Goal: Task Accomplishment & Management: Complete application form

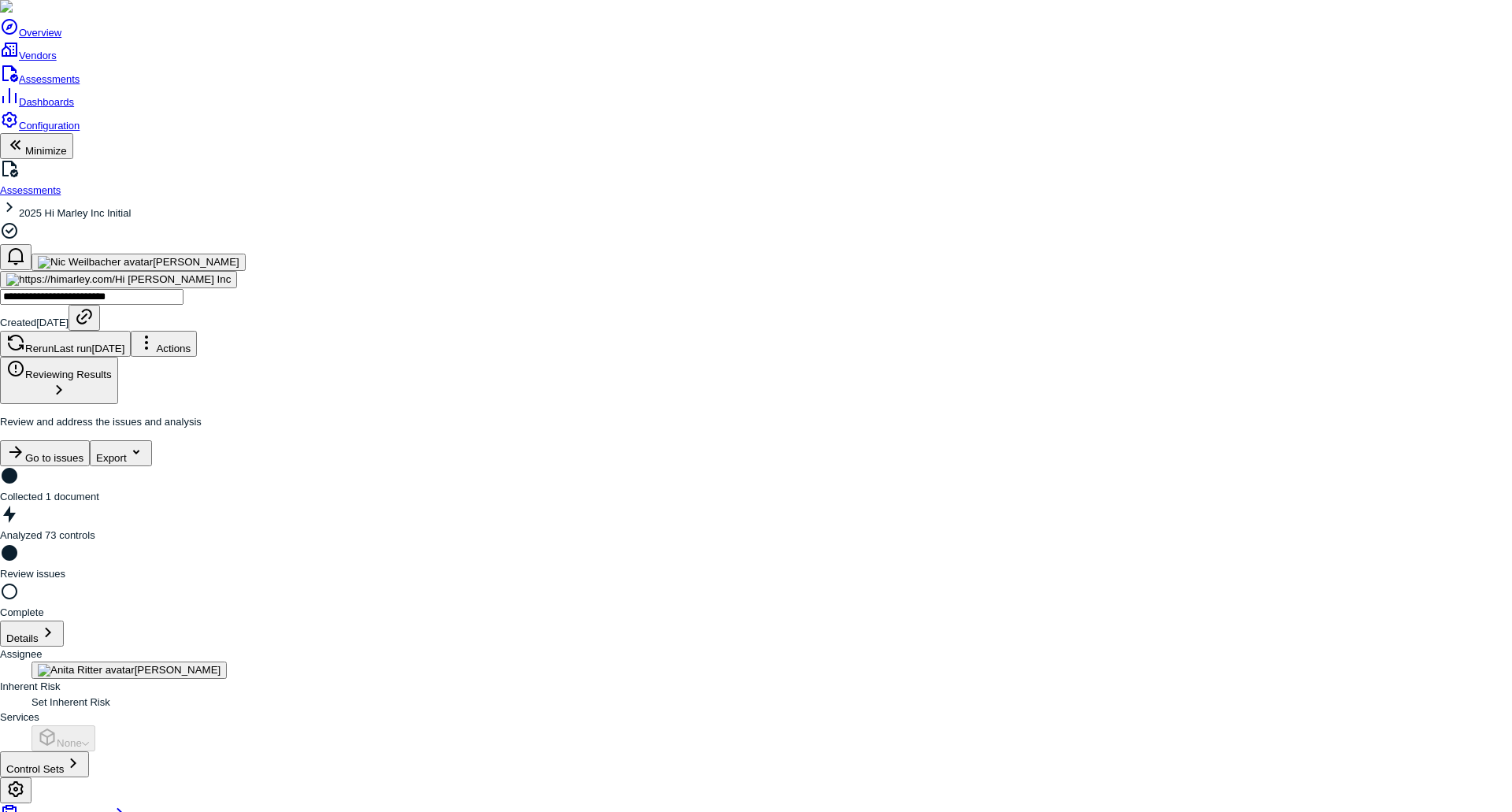
click at [72, 131] on link "Configuration" at bounding box center [40, 126] width 79 height 12
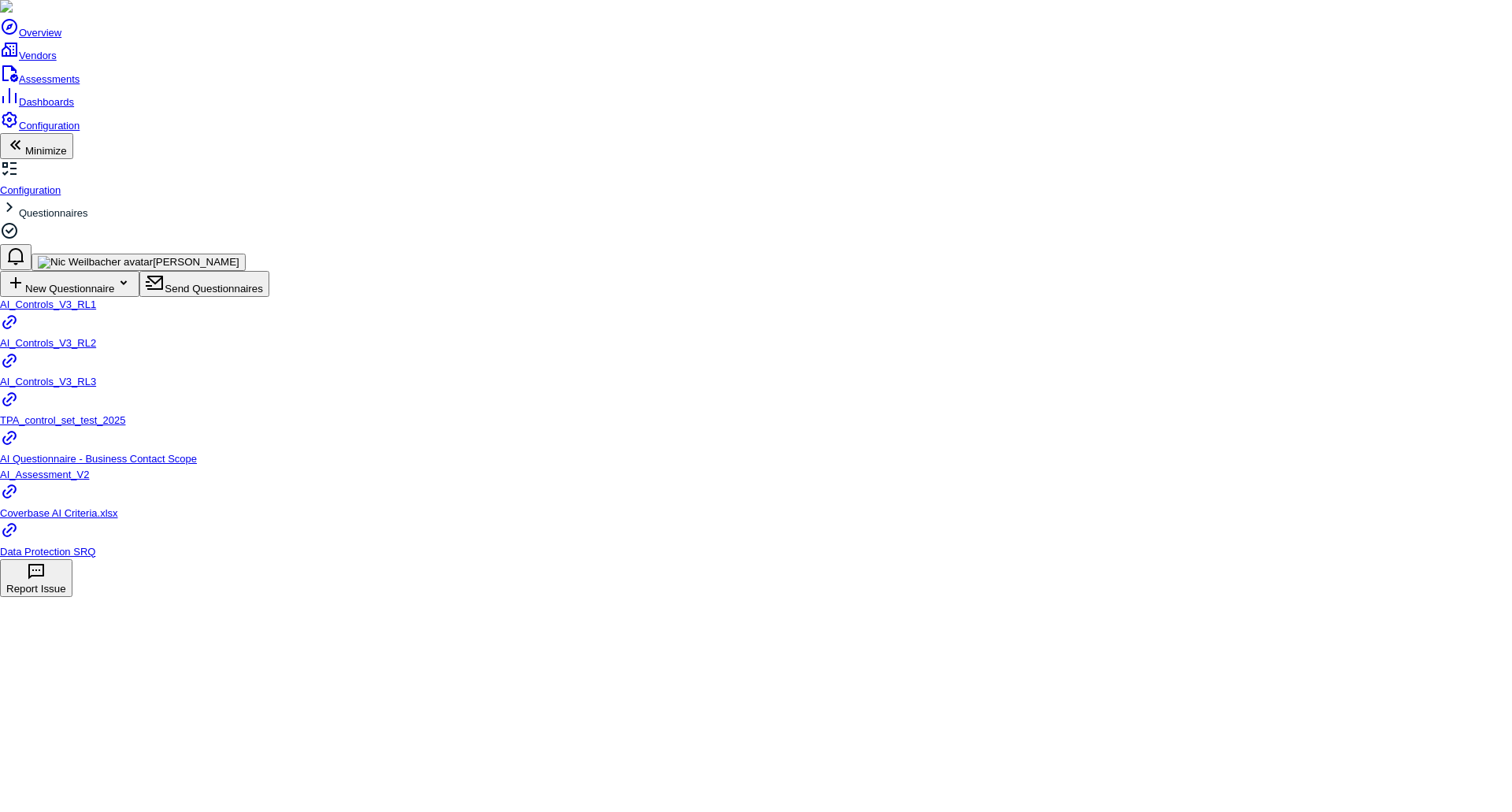
click at [824, 476] on div at bounding box center [946, 428] width 1134 height 262
click at [89, 469] on span "AI_Assessment_V2" at bounding box center [45, 475] width 89 height 12
click at [96, 376] on span "AI_Controls_V3_RL3" at bounding box center [48, 382] width 96 height 12
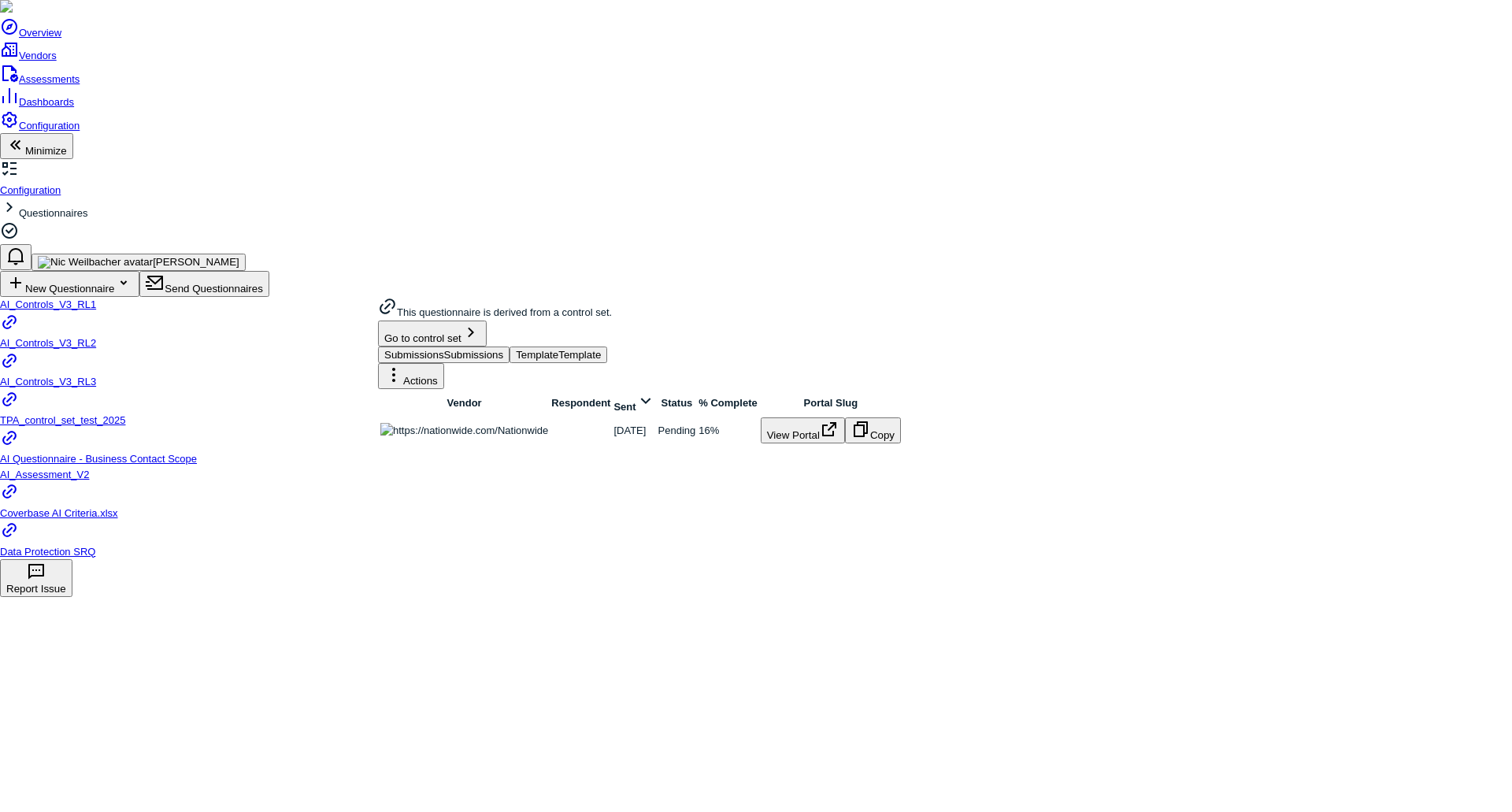
click at [558, 349] on span "Template" at bounding box center [536, 355] width 43 height 12
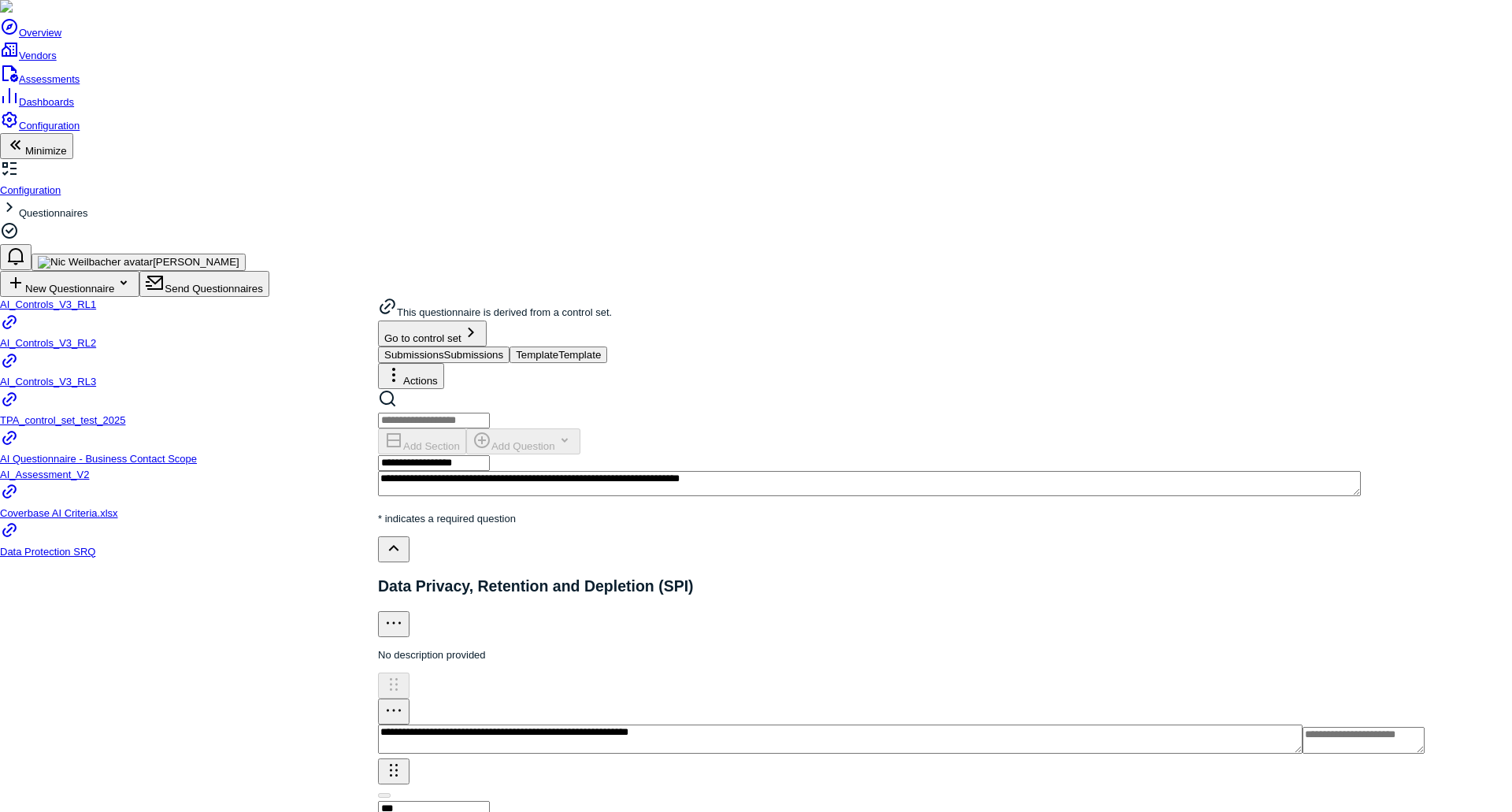
scroll to position [79, 0]
click at [444, 349] on span "Submissions" at bounding box center [414, 355] width 60 height 12
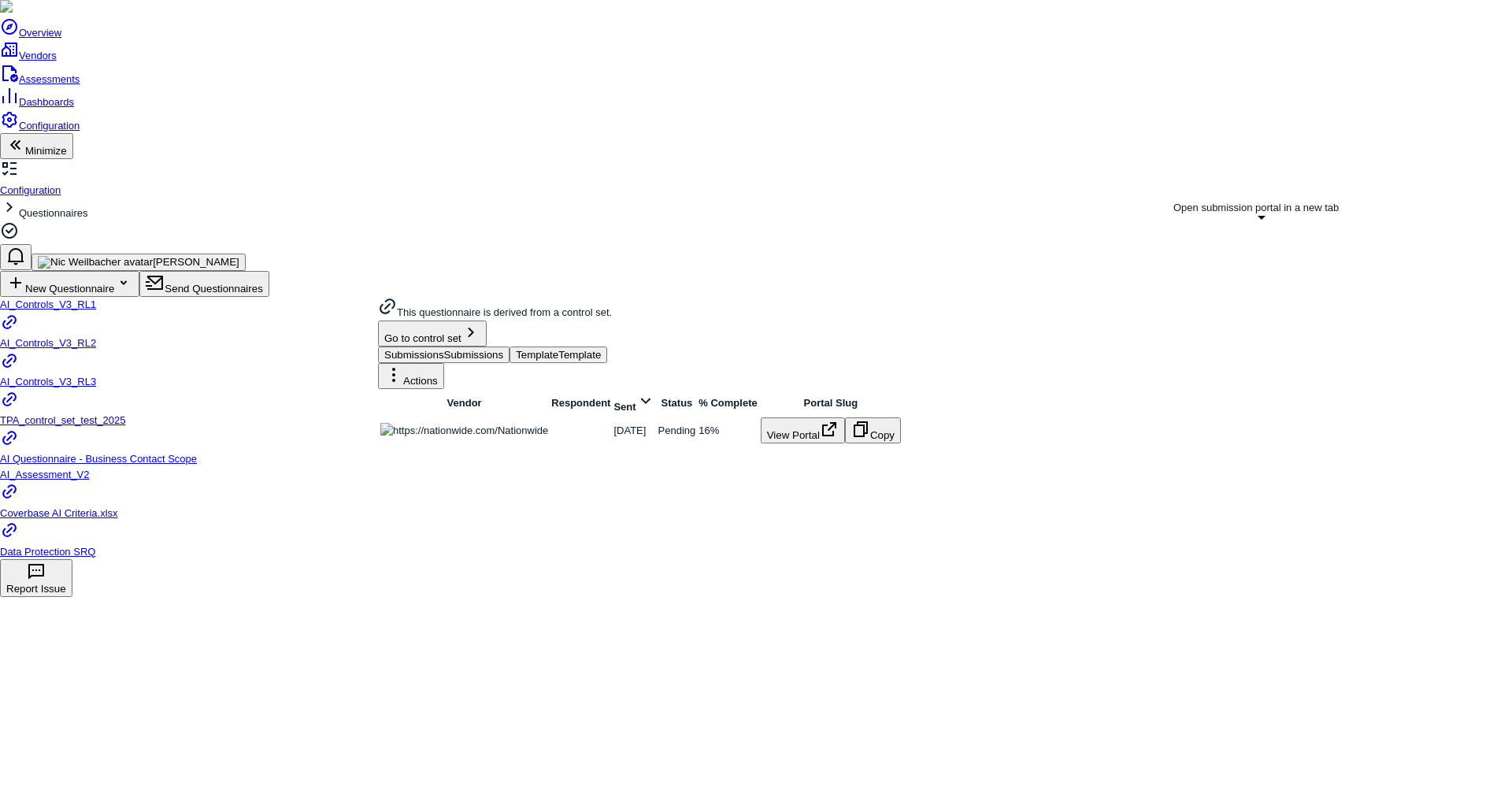
click at [845, 417] on button "View Portal" at bounding box center [803, 430] width 84 height 26
click at [558, 349] on span "Template" at bounding box center [536, 355] width 43 height 12
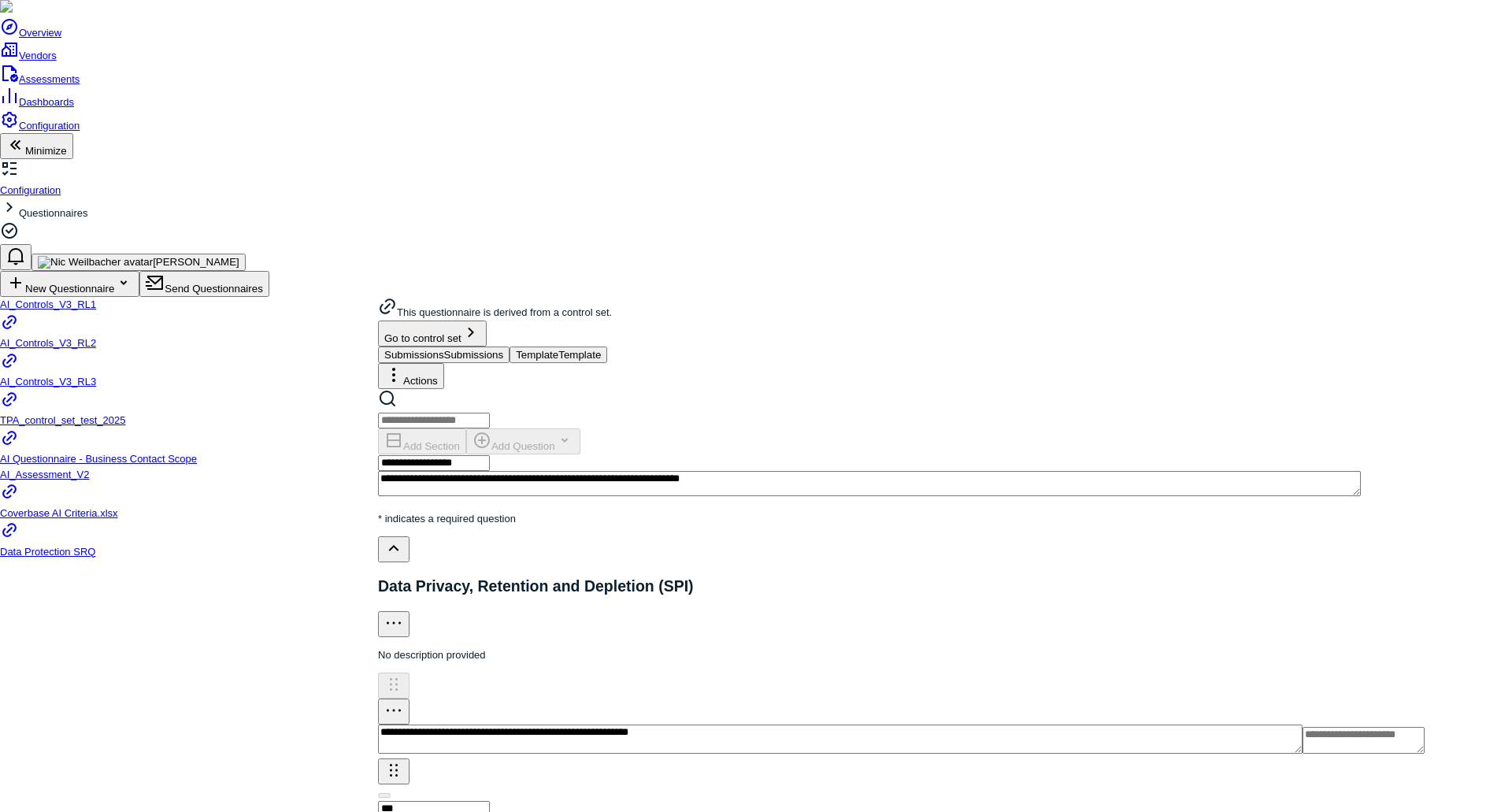
click at [79, 131] on span "Configuration" at bounding box center [49, 126] width 61 height 12
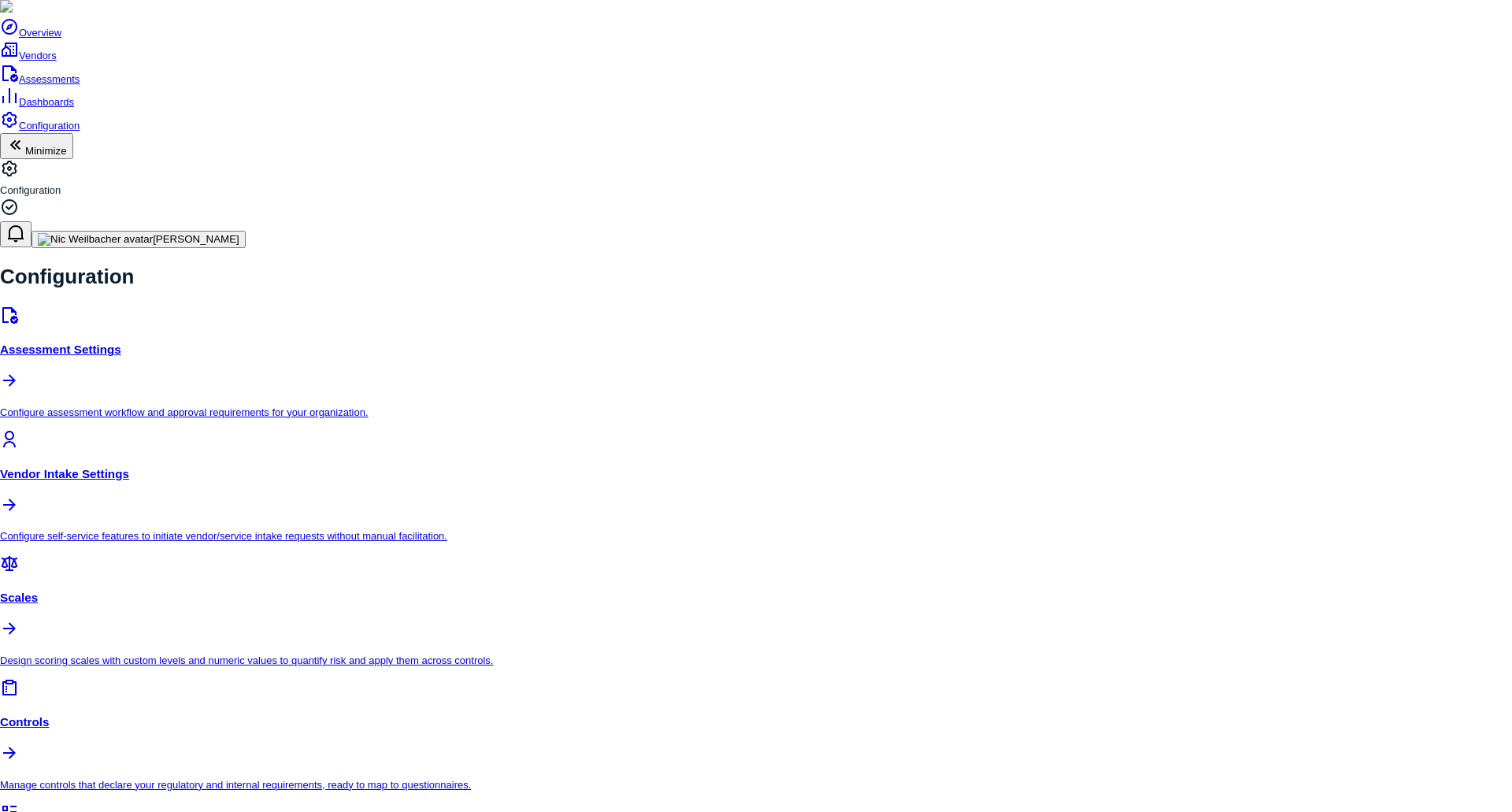
click at [709, 679] on div "Controls Manage controls that declare your regulatory and internal requirements…" at bounding box center [756, 735] width 1512 height 114
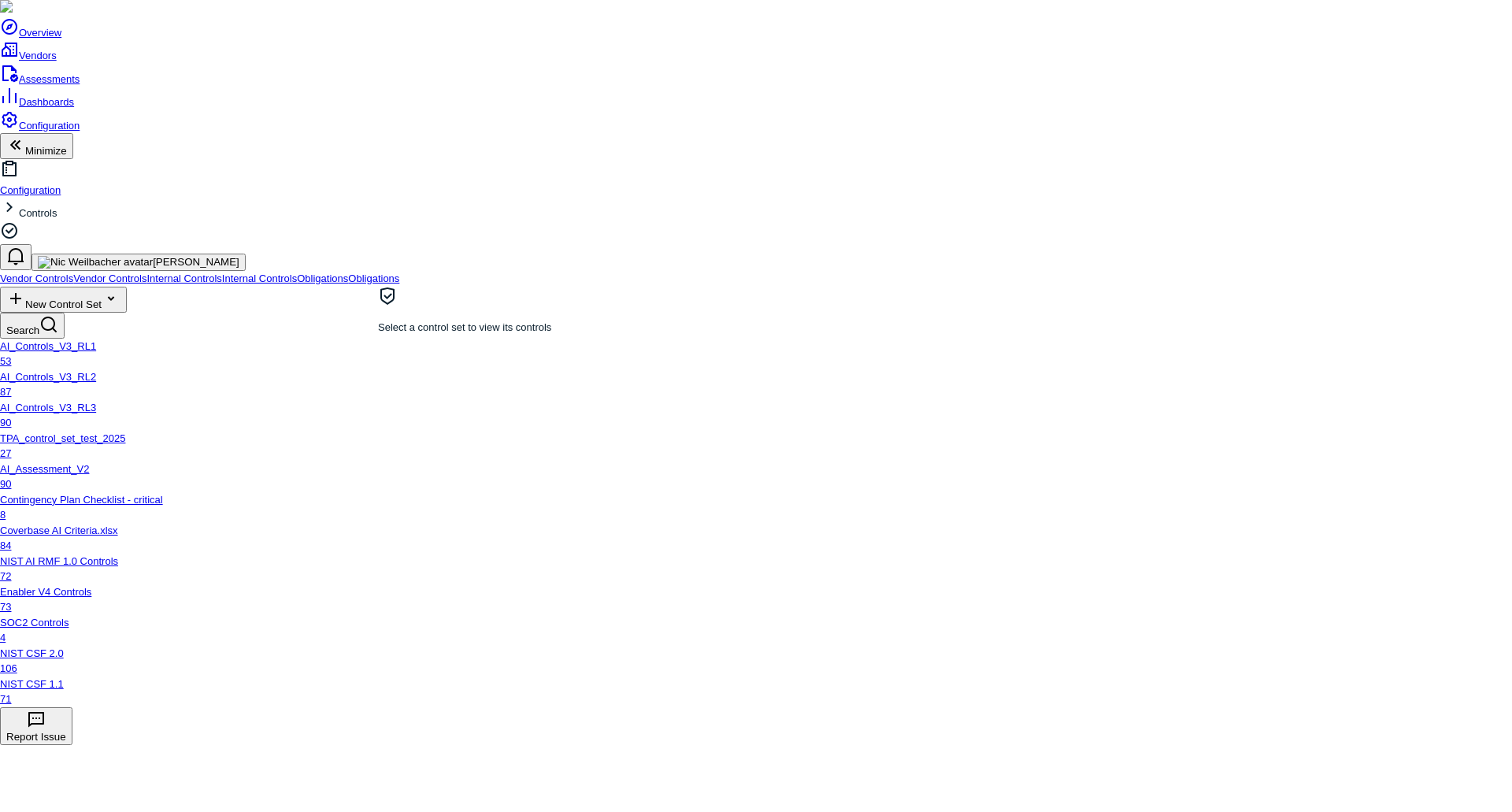
click at [96, 402] on span "AI_Controls_V3_RL3" at bounding box center [48, 407] width 96 height 12
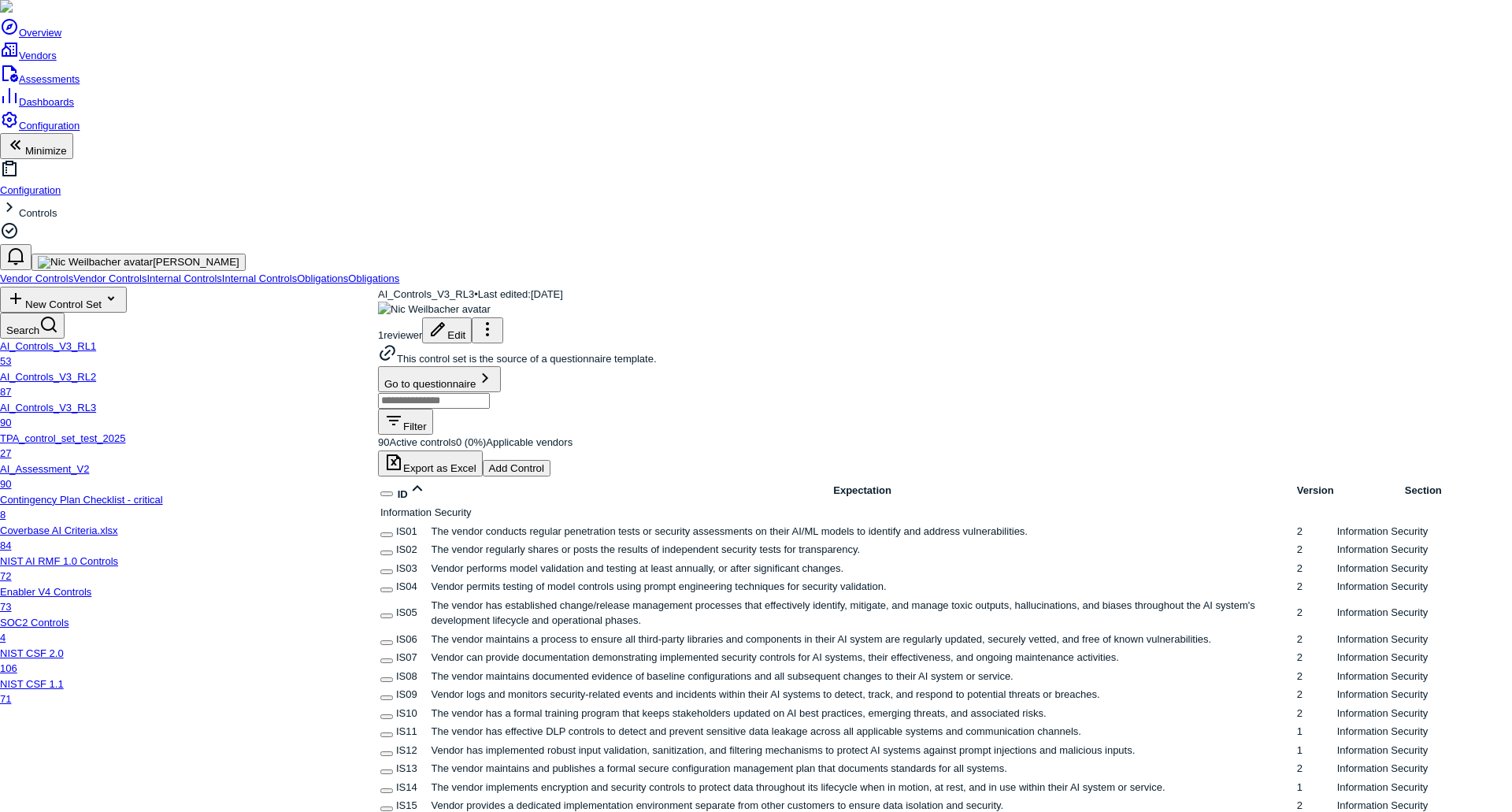
click at [55, 131] on link "Configuration" at bounding box center [40, 126] width 79 height 12
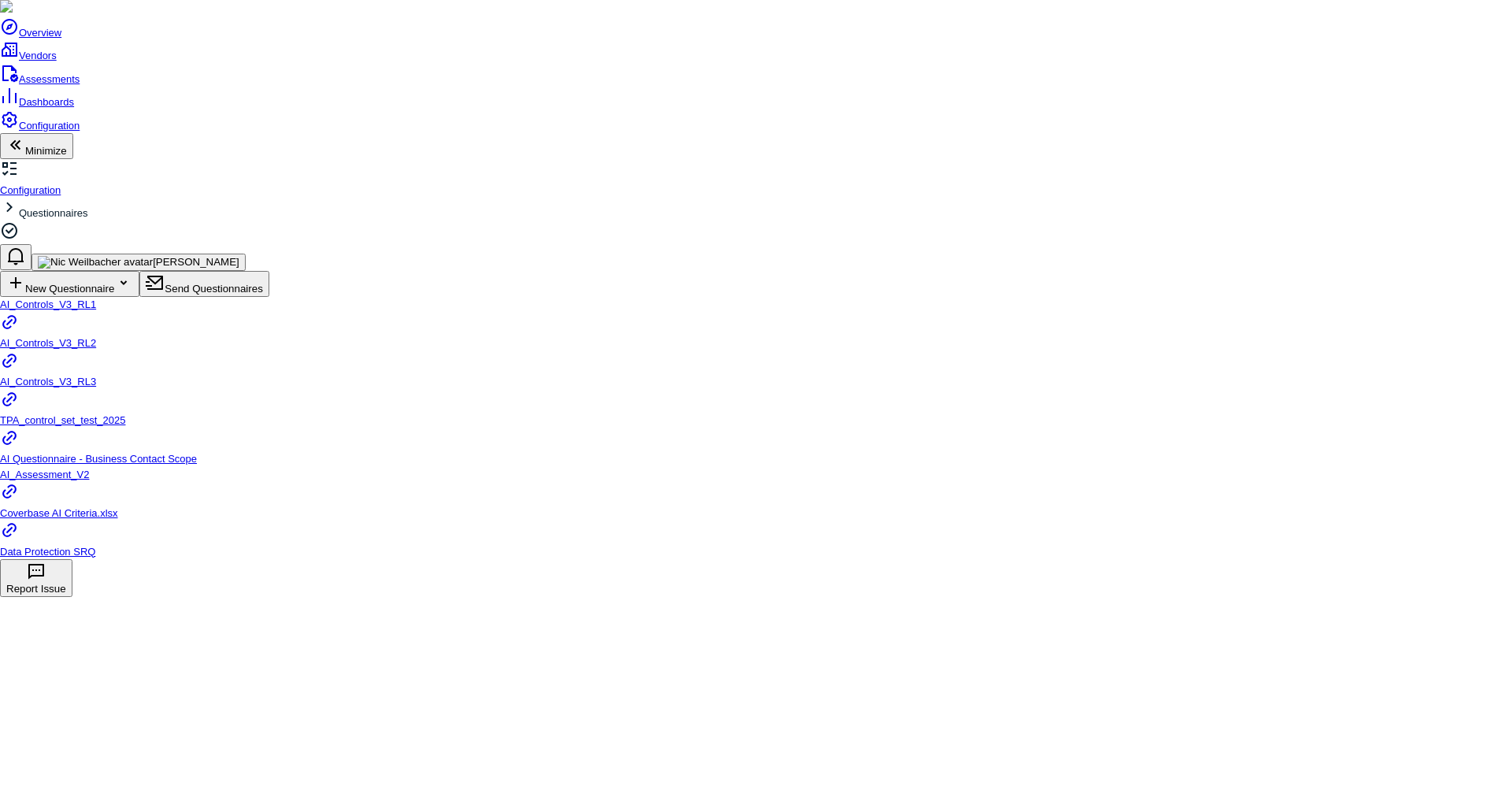
click at [96, 376] on span "AI_Controls_V3_RL3" at bounding box center [48, 382] width 96 height 12
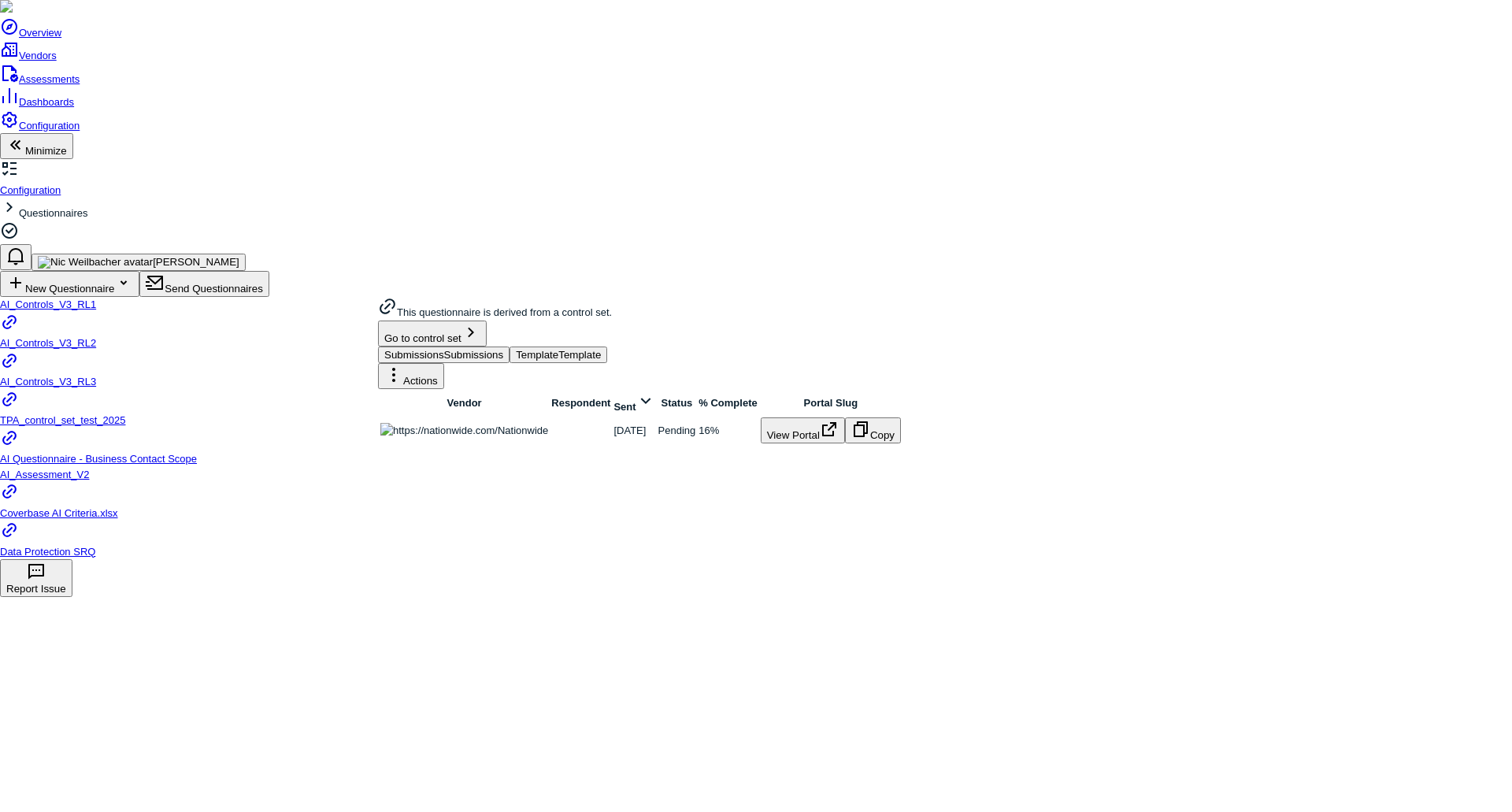
click at [605, 347] on button "Template Template" at bounding box center [558, 355] width 97 height 17
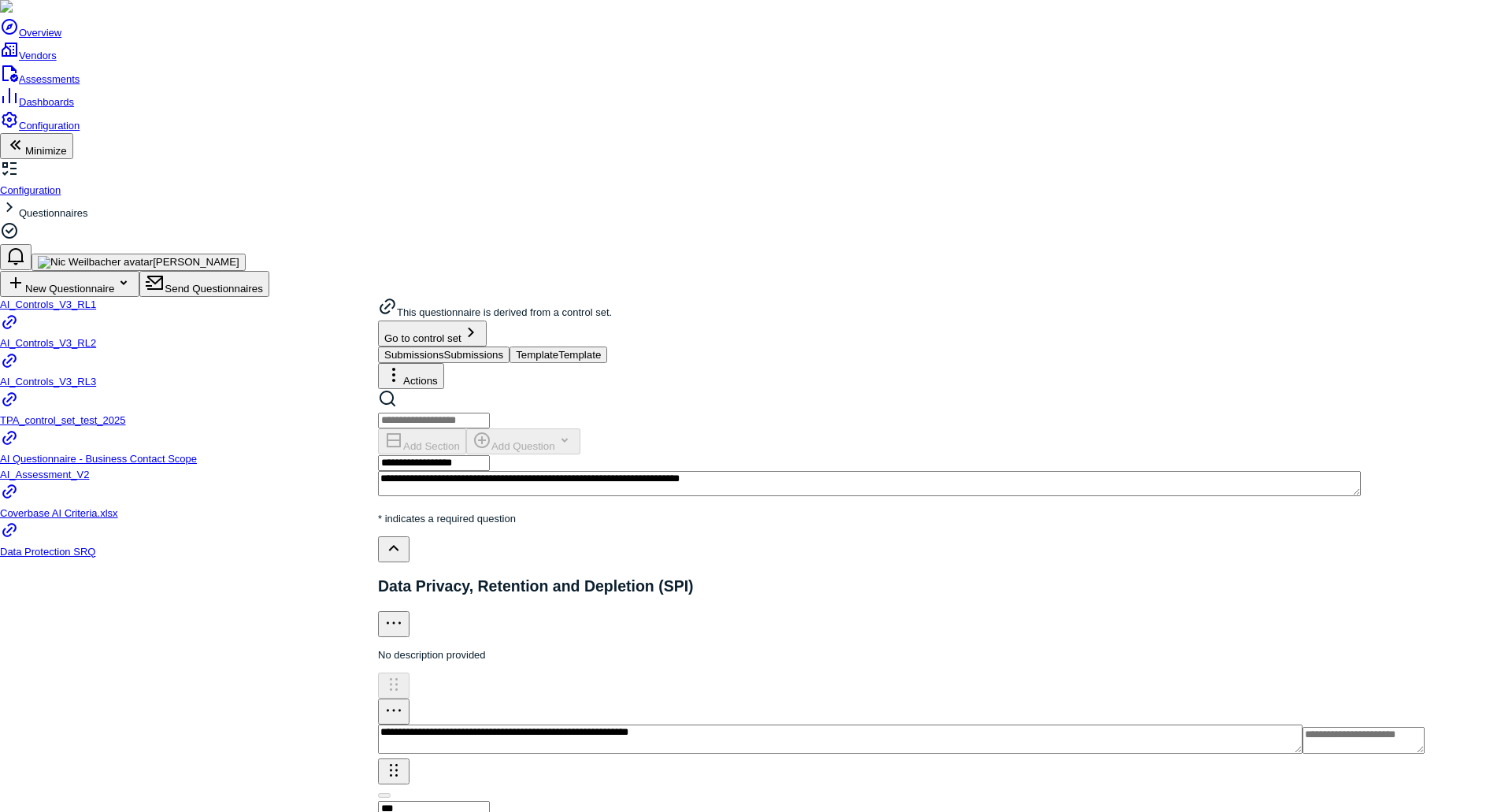
type textarea "*"
click at [33, 39] on link "Overview" at bounding box center [31, 33] width 62 height 12
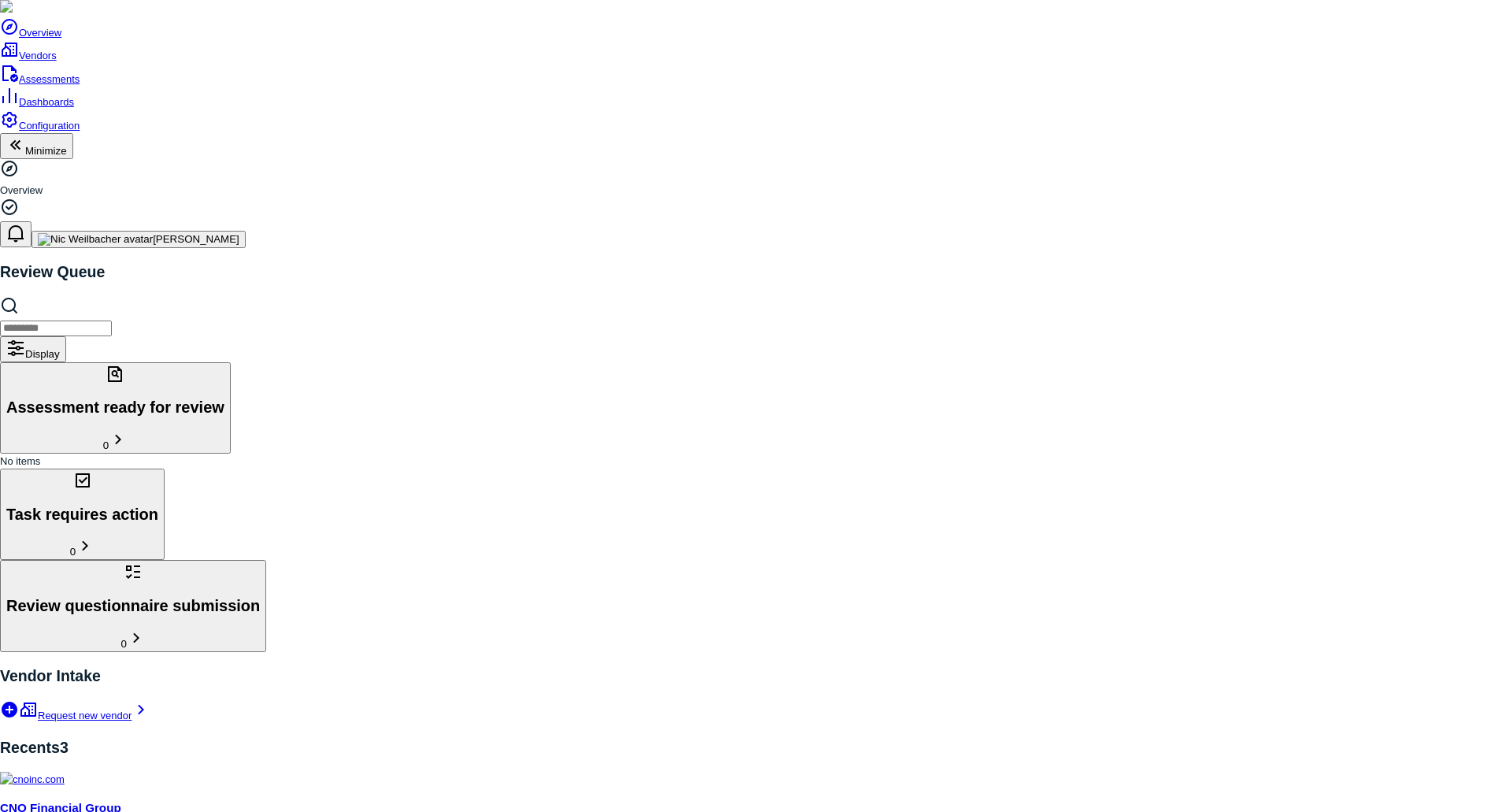
click at [25, 224] on icon "button" at bounding box center [15, 233] width 19 height 19
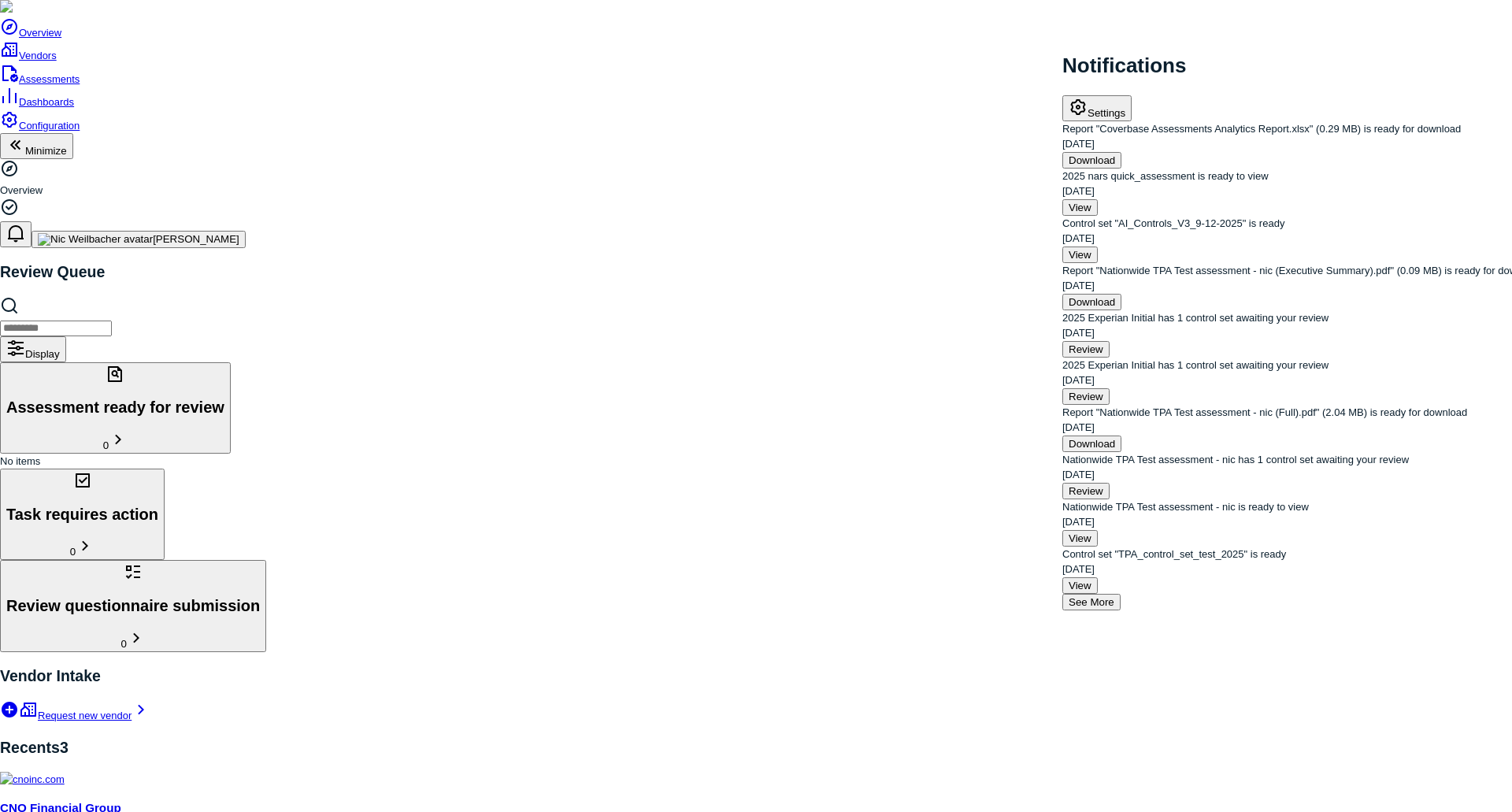
click at [25, 224] on icon "button" at bounding box center [15, 233] width 19 height 19
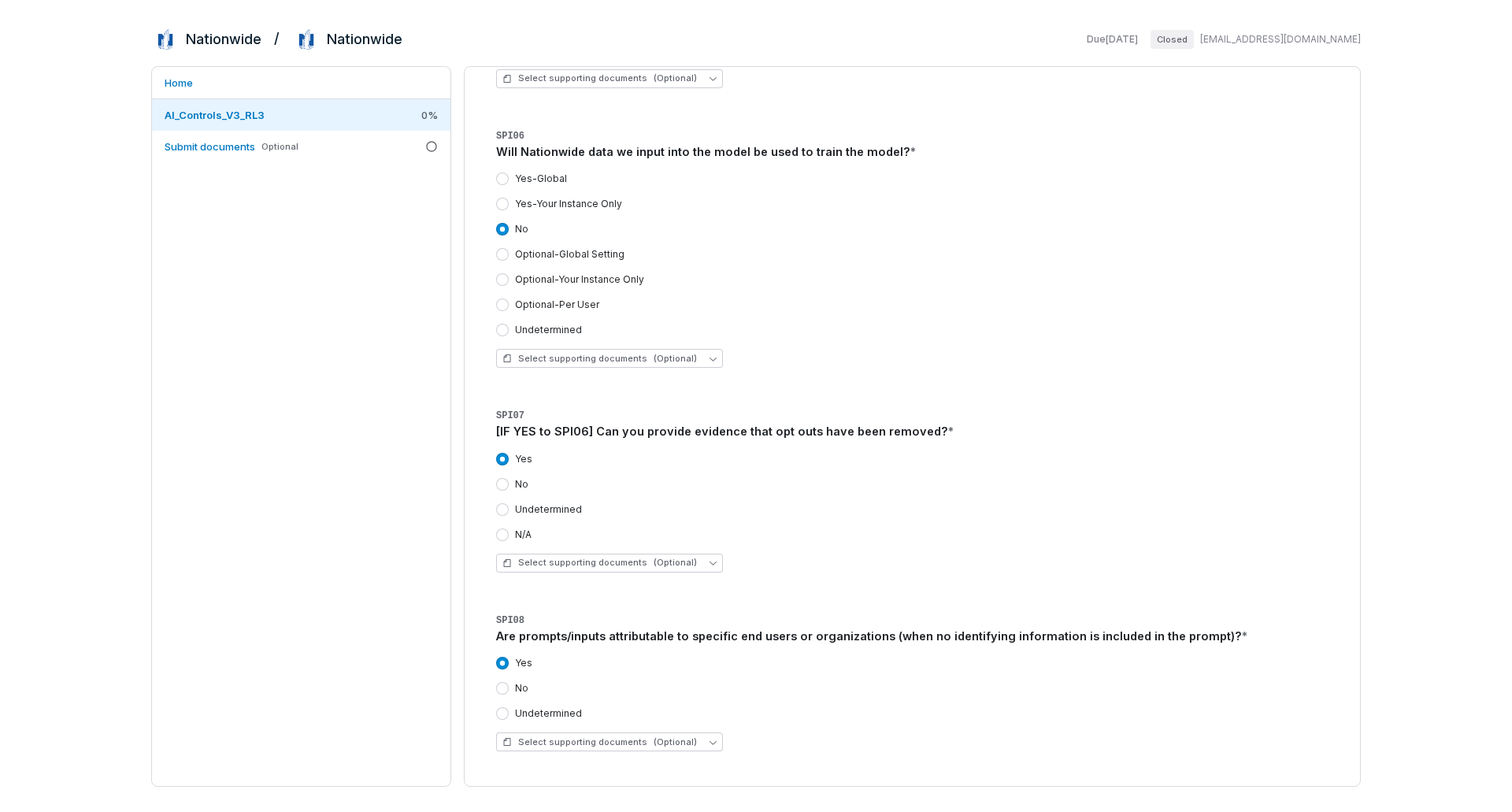
scroll to position [1812, 0]
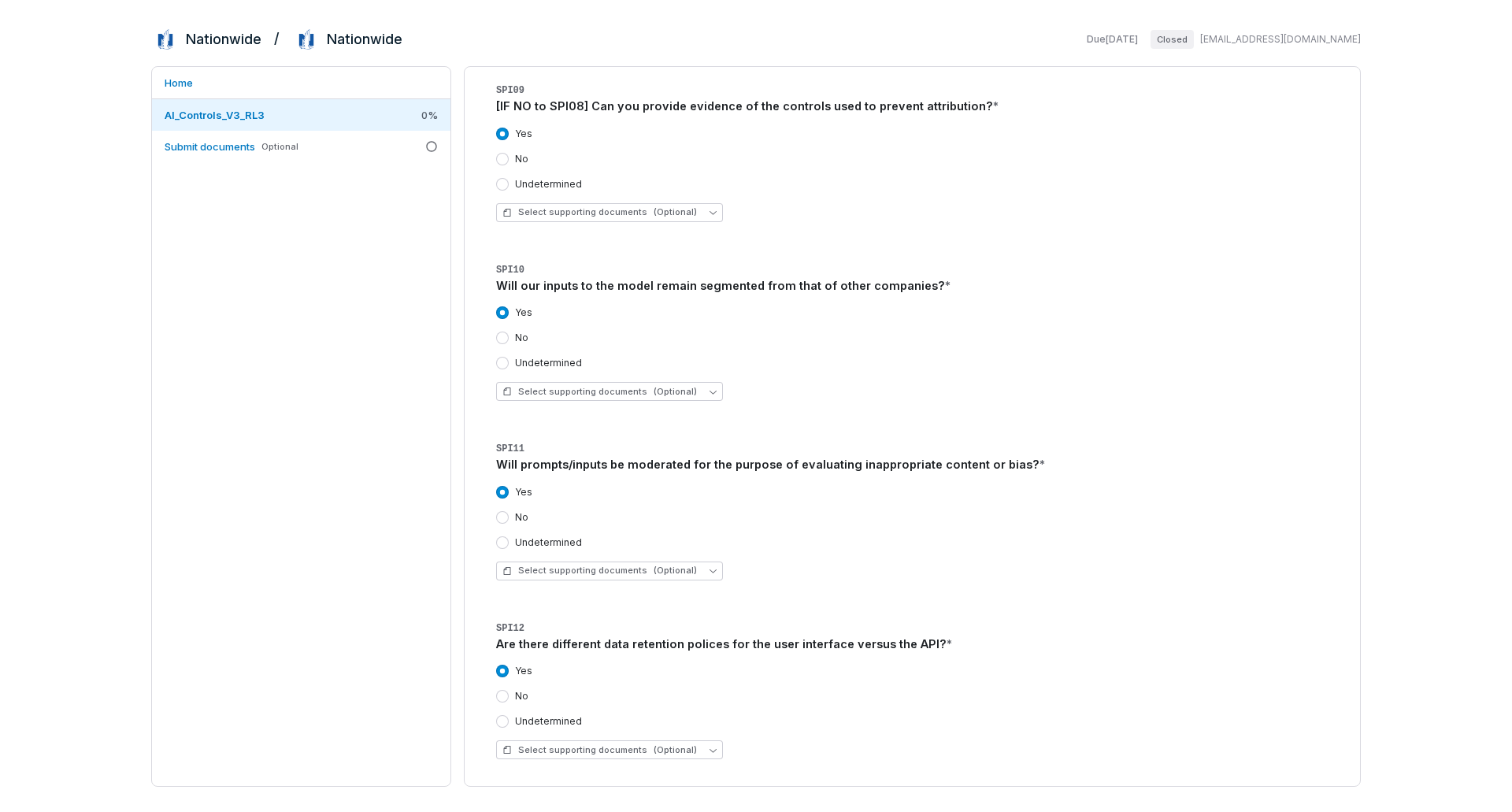
click at [501, 341] on button "No" at bounding box center [502, 338] width 13 height 13
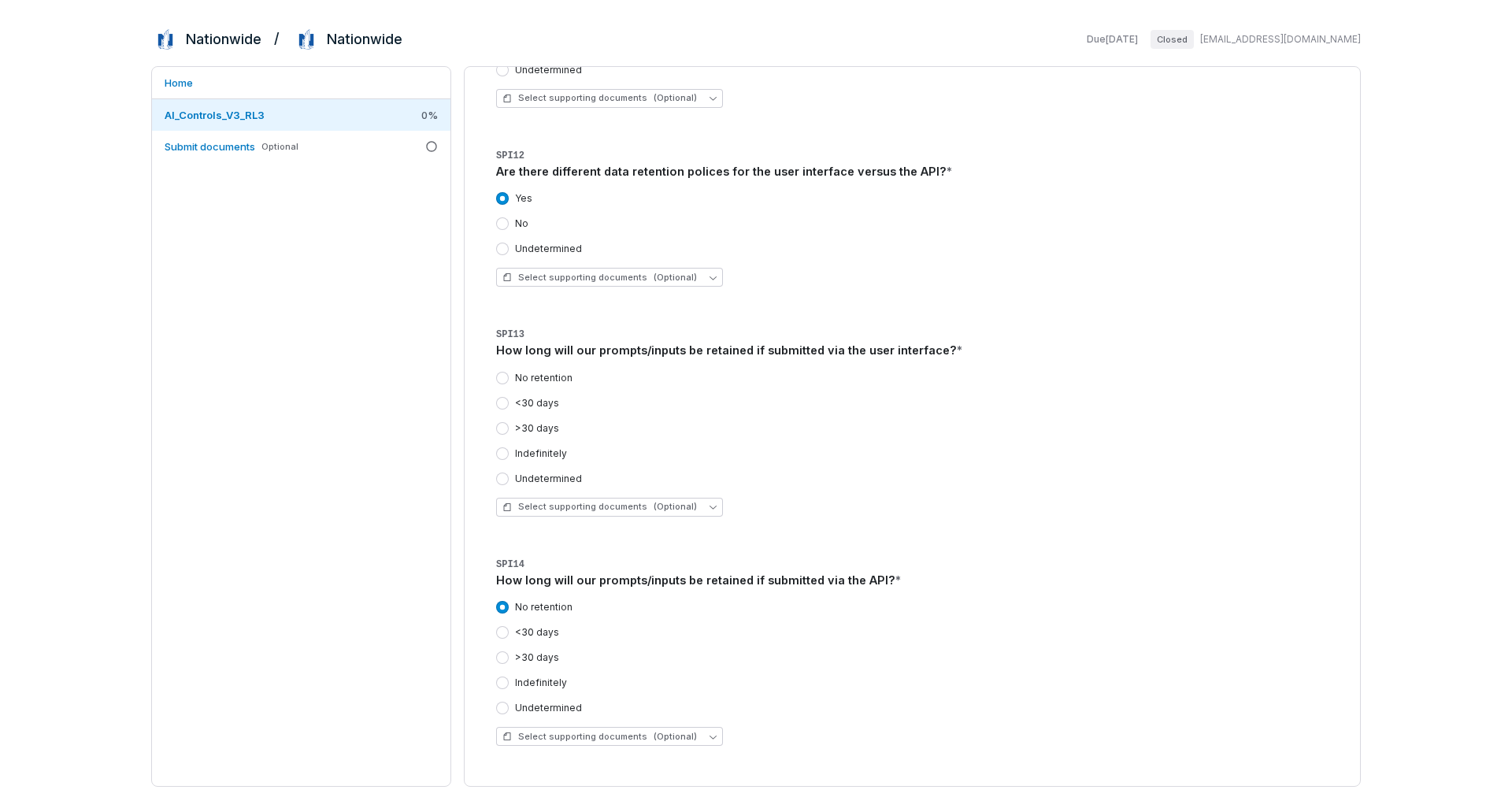
click at [497, 379] on button "No retention" at bounding box center [502, 378] width 13 height 13
click at [501, 402] on button "<30 days" at bounding box center [502, 404] width 13 height 13
click at [424, 348] on div "Home AI_Controls_V3_RL3 0 % Submit documents Optional" at bounding box center [301, 426] width 300 height 721
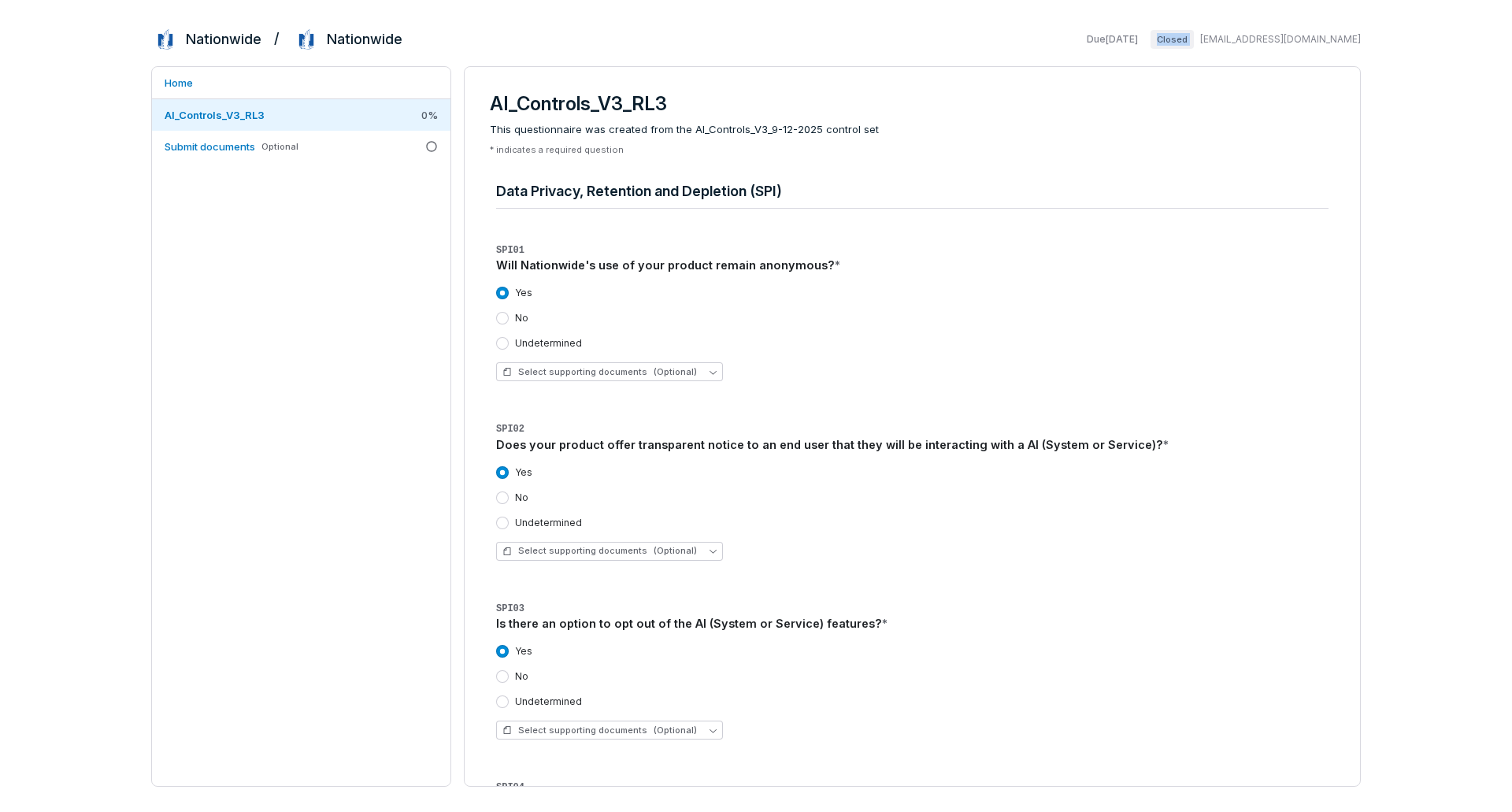
drag, startPoint x: 1209, startPoint y: 36, endPoint x: 1247, endPoint y: 37, distance: 38.0
click at [1247, 37] on div "Due [DATE] Closed [EMAIL_ADDRESS][DOMAIN_NAME]" at bounding box center [1221, 39] width 280 height 19
click at [406, 246] on div "Home AI_Controls_V3_RL3 0 % Submit documents Optional" at bounding box center [301, 426] width 300 height 721
